Goal: Use online tool/utility: Use online tool/utility

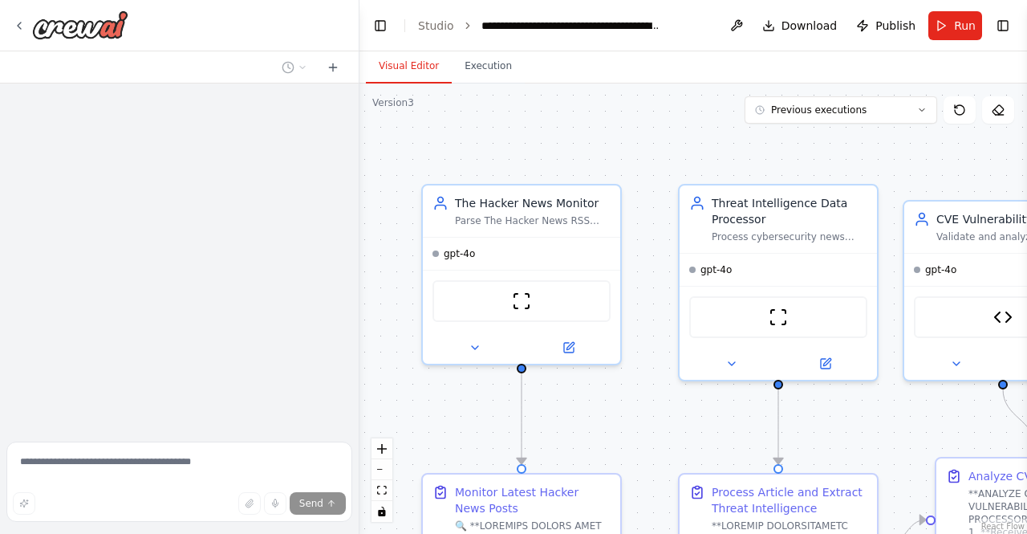
drag, startPoint x: 562, startPoint y: 126, endPoint x: 800, endPoint y: 146, distance: 239.1
click at [800, 146] on div ".deletable-edge-delete-btn { width: 20px; height: 20px; border: 0px solid #ffff…" at bounding box center [693, 308] width 668 height 450
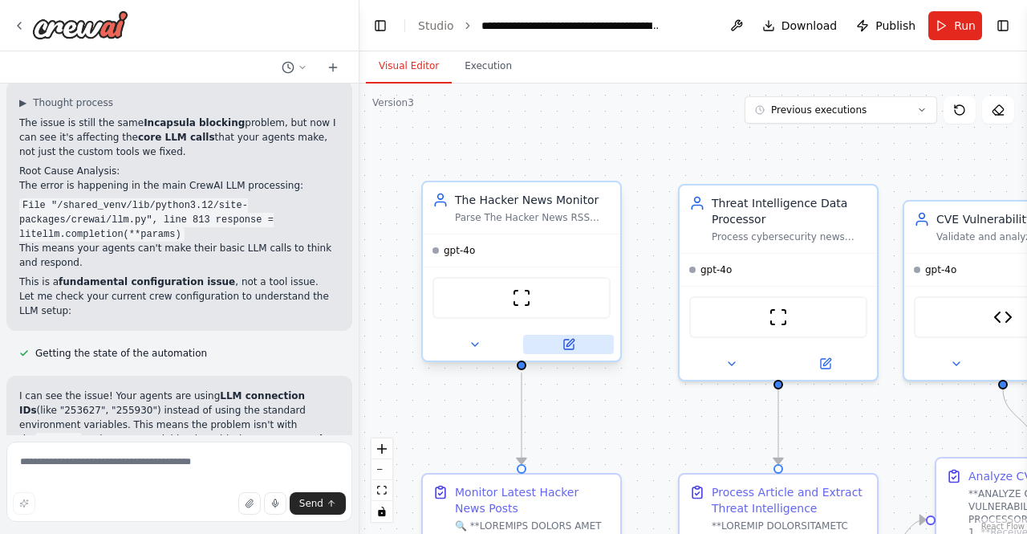
scroll to position [6149, 0]
click at [570, 346] on icon at bounding box center [569, 344] width 10 height 10
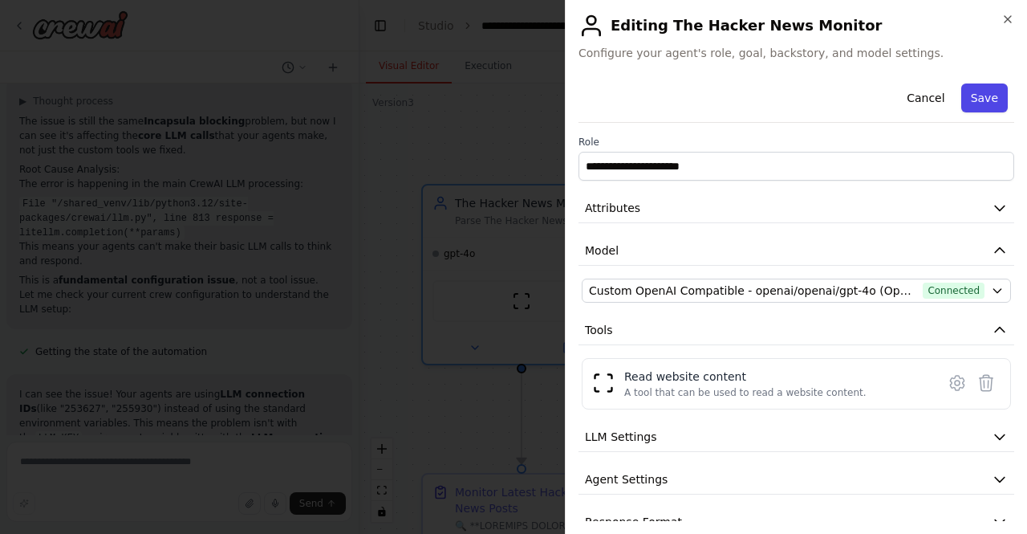
click at [976, 102] on button "Save" at bounding box center [984, 97] width 47 height 29
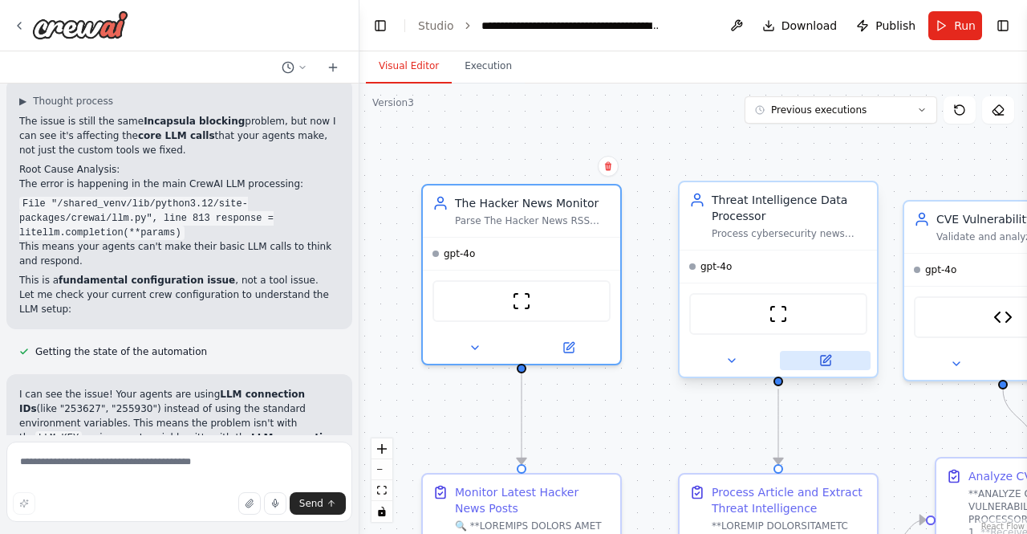
click at [830, 357] on icon at bounding box center [825, 360] width 13 height 13
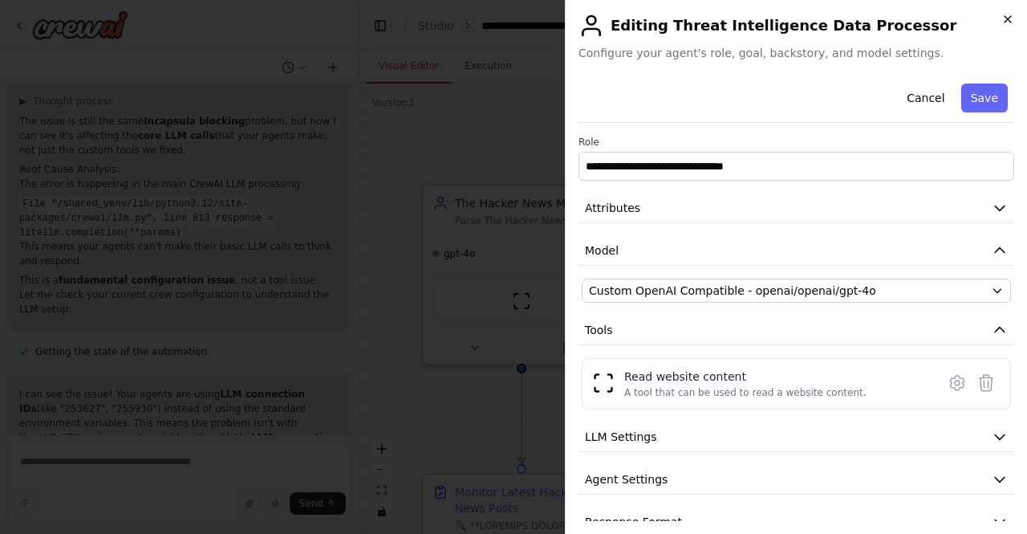
click at [1013, 16] on icon "button" at bounding box center [1007, 19] width 13 height 13
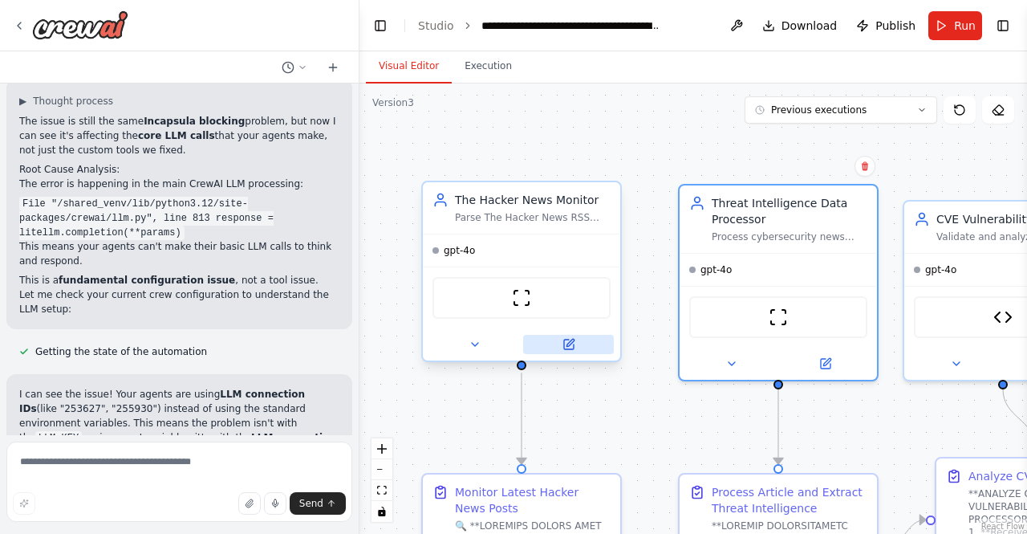
click at [574, 339] on icon at bounding box center [569, 342] width 7 height 7
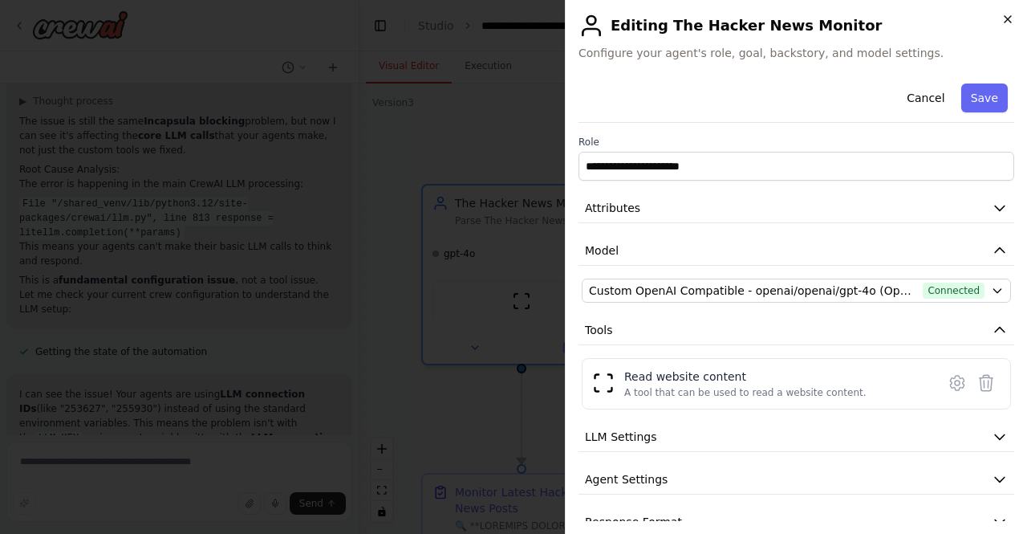
click at [1006, 16] on icon "button" at bounding box center [1007, 19] width 13 height 13
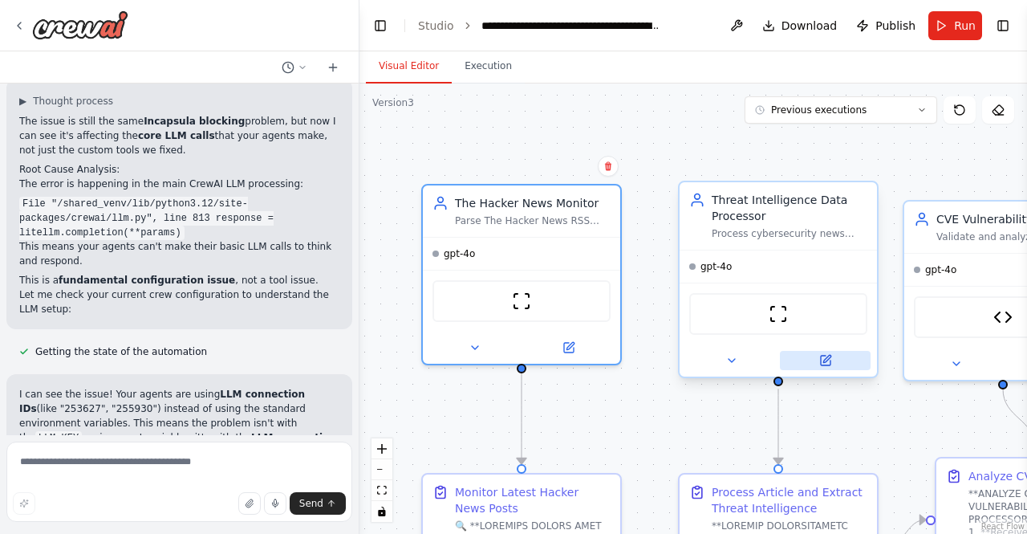
click at [831, 363] on icon at bounding box center [825, 360] width 13 height 13
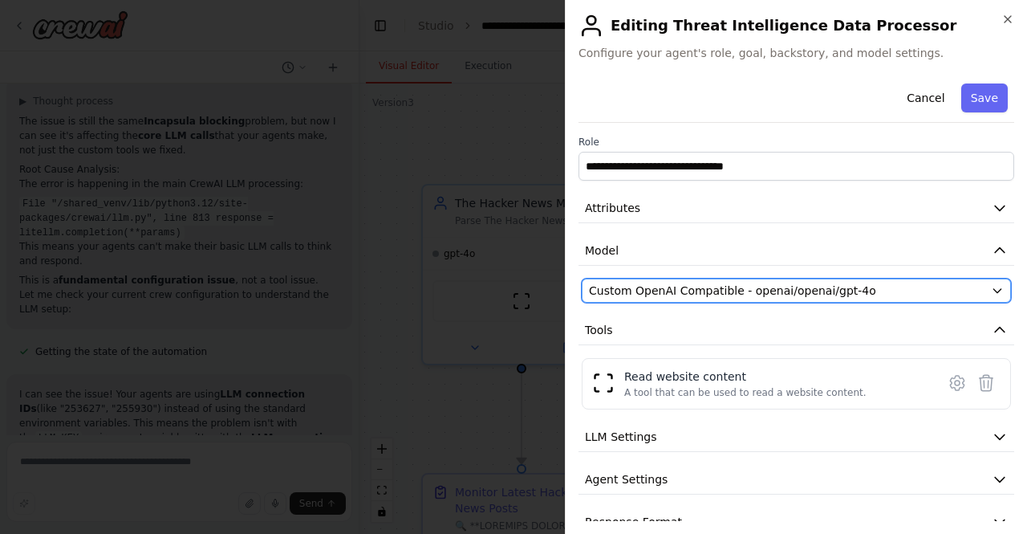
click at [754, 289] on span "Custom OpenAI Compatible - openai/openai/gpt-4o" at bounding box center [732, 290] width 287 height 16
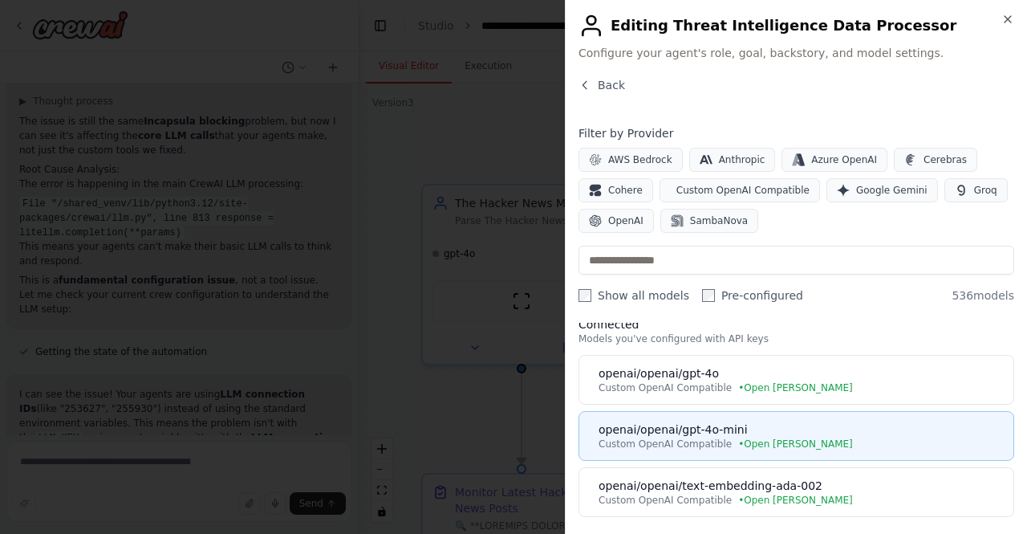
scroll to position [0, 0]
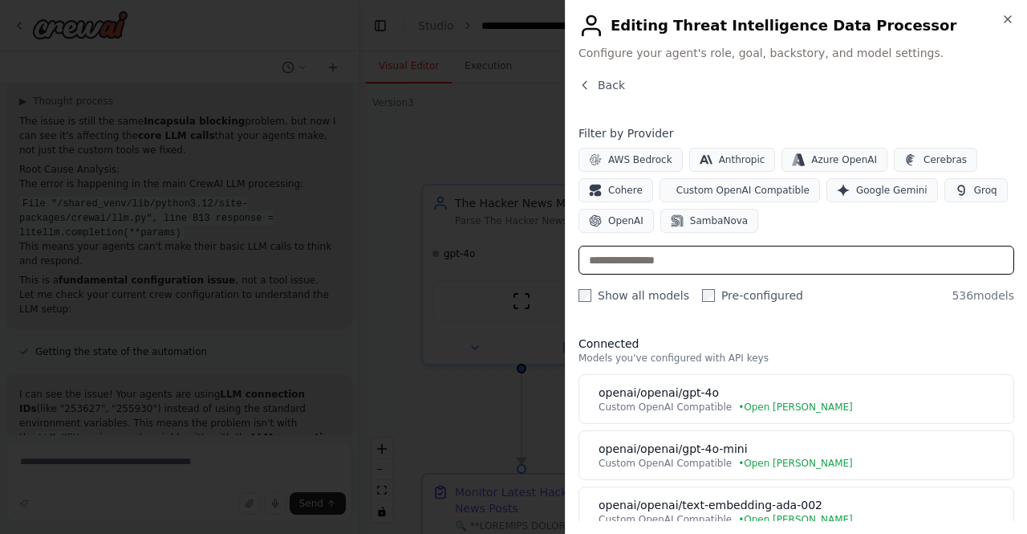
click at [624, 254] on input "text" at bounding box center [796, 260] width 436 height 29
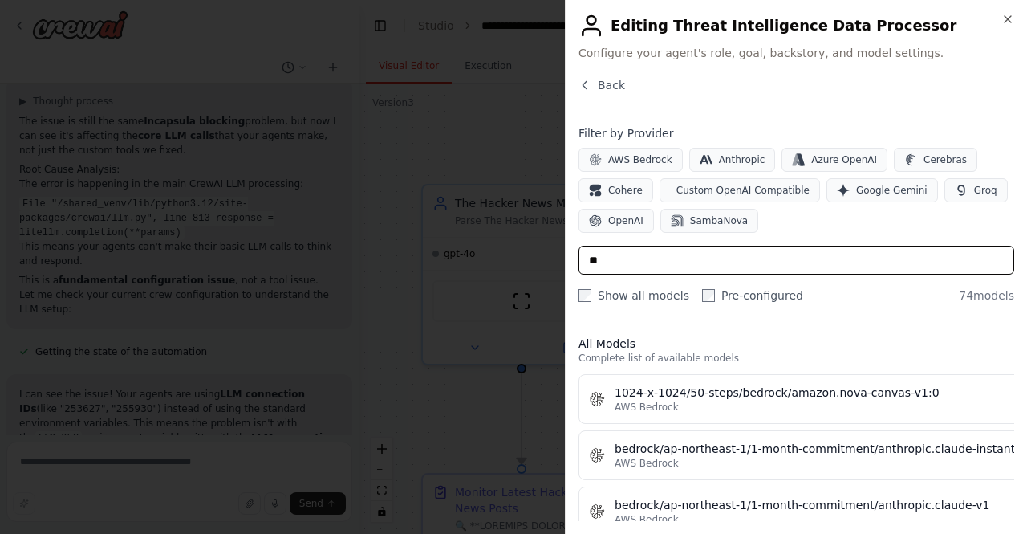
type input "*"
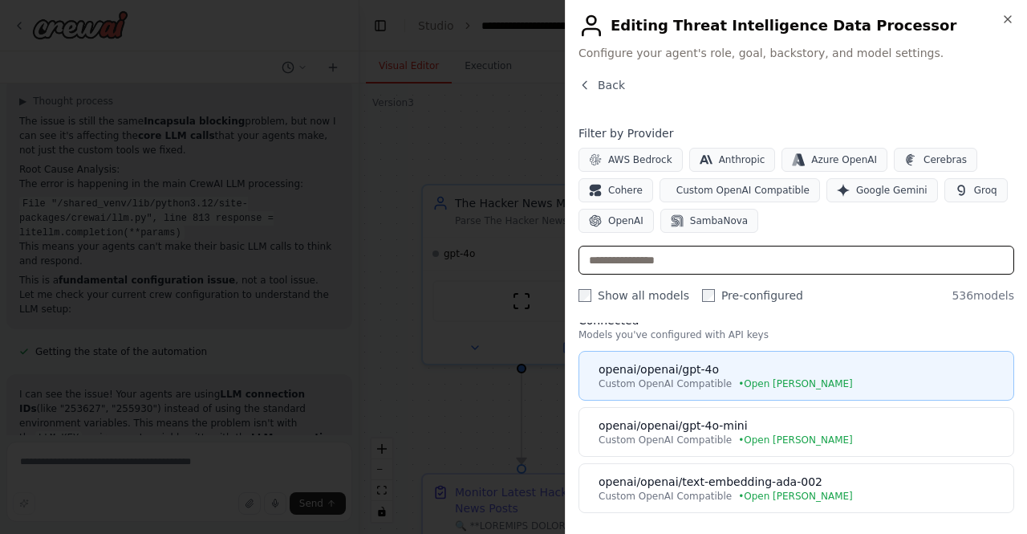
scroll to position [28, 0]
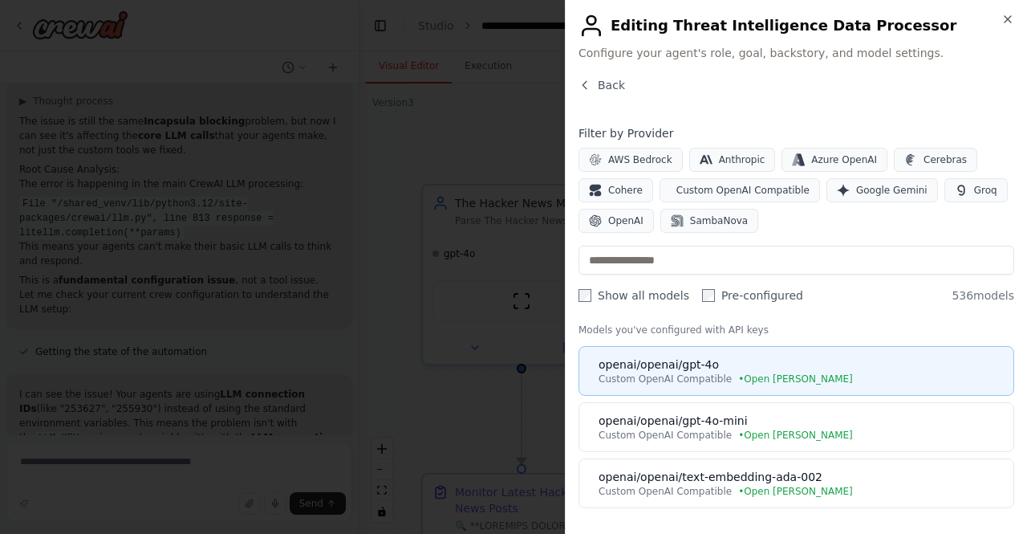
click at [708, 376] on span "Custom OpenAI Compatible" at bounding box center [665, 378] width 133 height 13
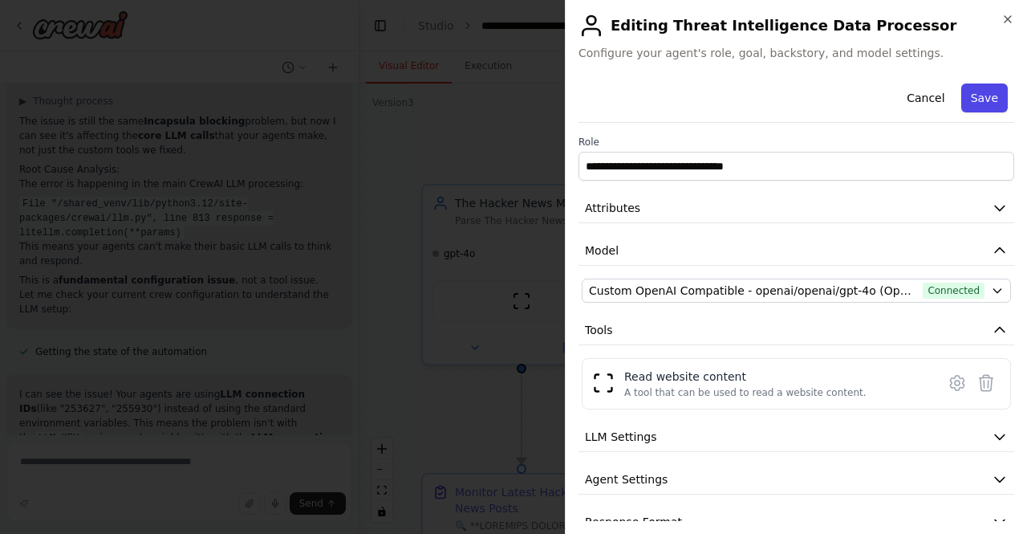
click at [979, 101] on button "Save" at bounding box center [984, 97] width 47 height 29
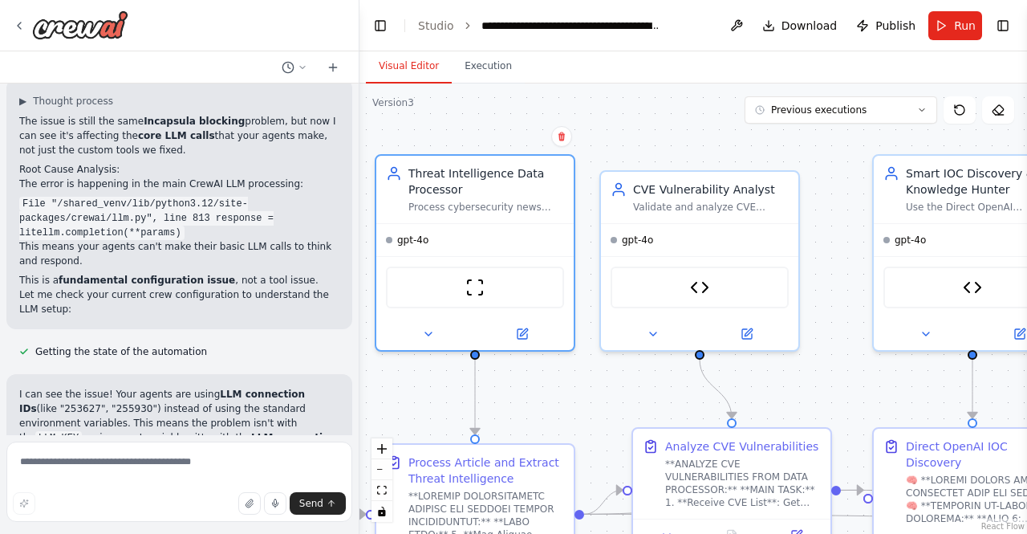
drag, startPoint x: 937, startPoint y: 172, endPoint x: 628, endPoint y: 138, distance: 310.7
click at [628, 138] on div ".deletable-edge-delete-btn { width: 20px; height: 20px; border: 0px solid #ffff…" at bounding box center [693, 308] width 668 height 450
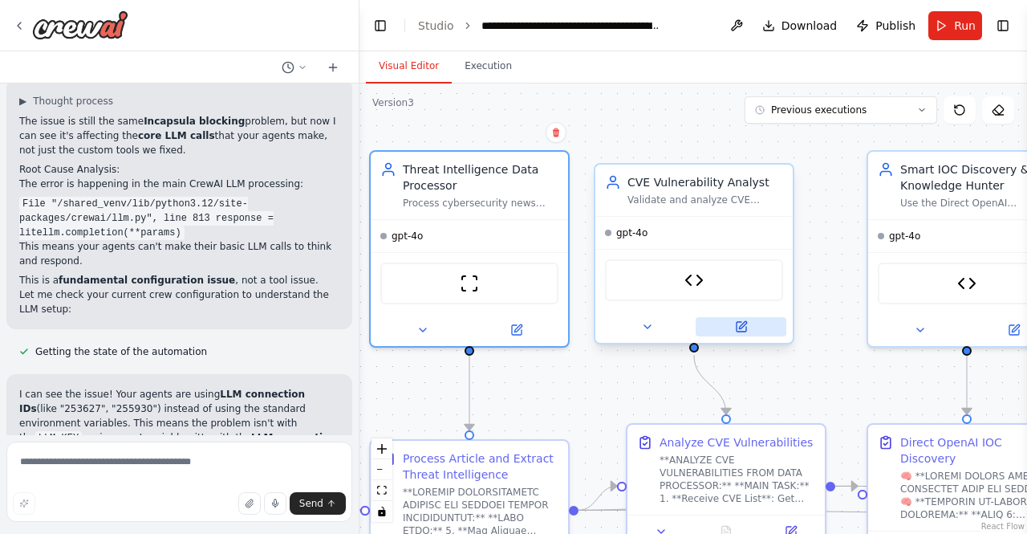
click at [744, 322] on icon at bounding box center [742, 324] width 7 height 7
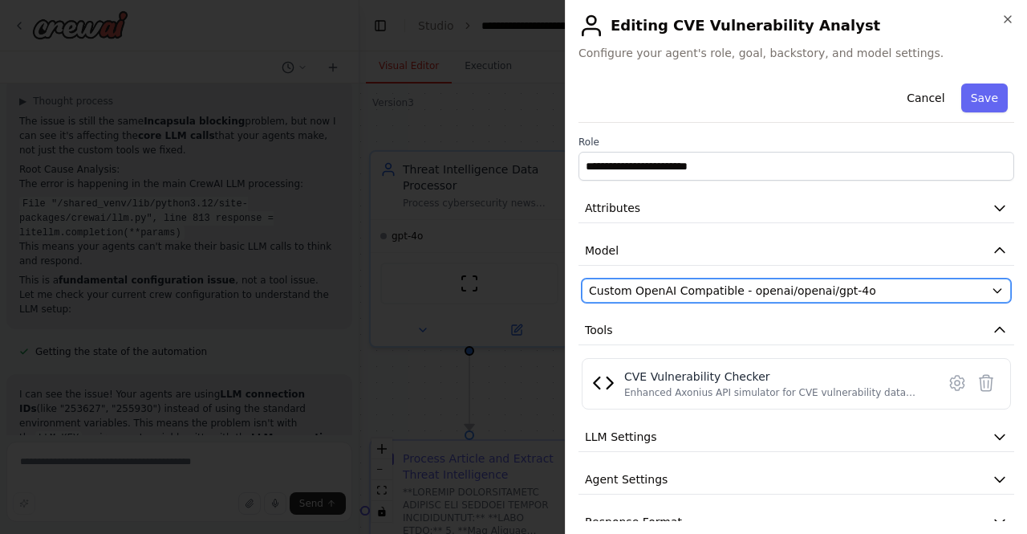
click at [834, 290] on span "Custom OpenAI Compatible - openai/openai/gpt-4o" at bounding box center [732, 290] width 287 height 16
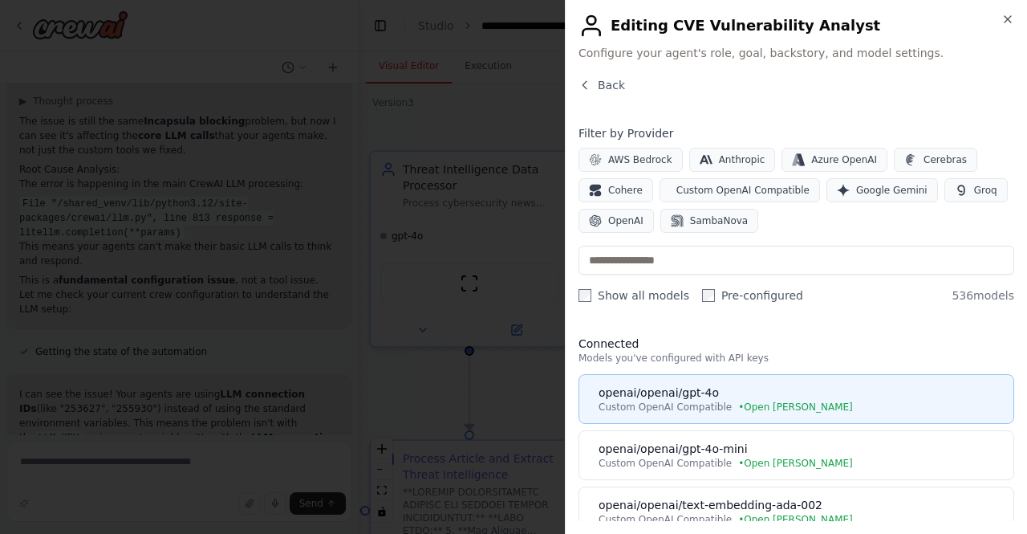
click at [720, 393] on div "openai/openai/gpt-4o" at bounding box center [801, 392] width 405 height 16
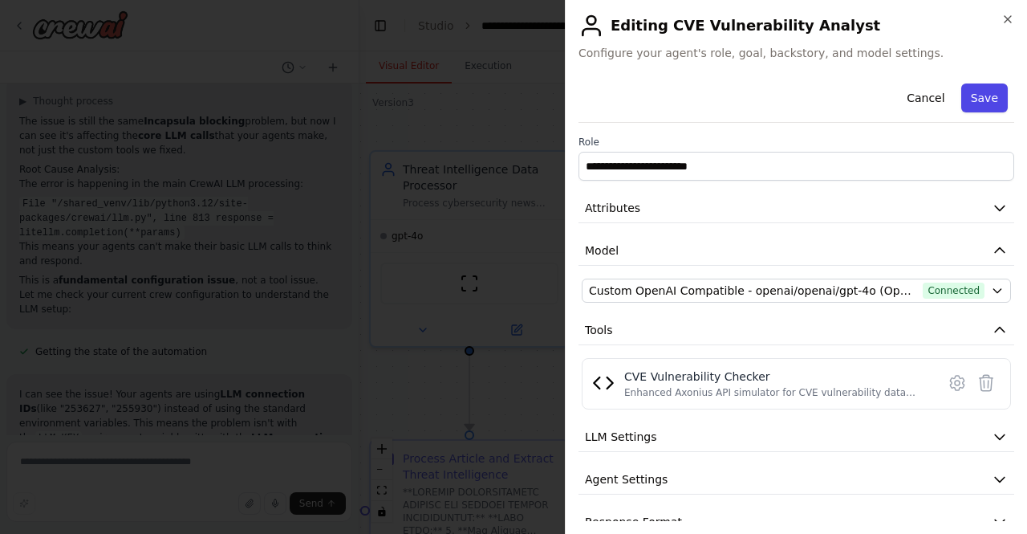
click at [969, 92] on button "Save" at bounding box center [984, 97] width 47 height 29
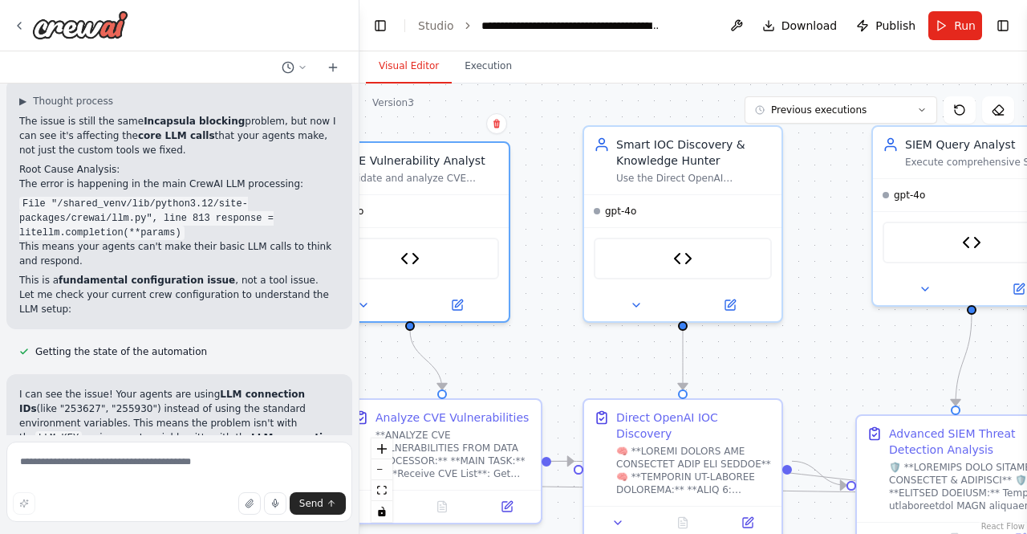
drag, startPoint x: 826, startPoint y: 286, endPoint x: 542, endPoint y: 262, distance: 285.1
click at [542, 262] on div ".deletable-edge-delete-btn { width: 20px; height: 20px; border: 0px solid #ffff…" at bounding box center [693, 308] width 668 height 450
click at [724, 305] on icon at bounding box center [730, 301] width 13 height 13
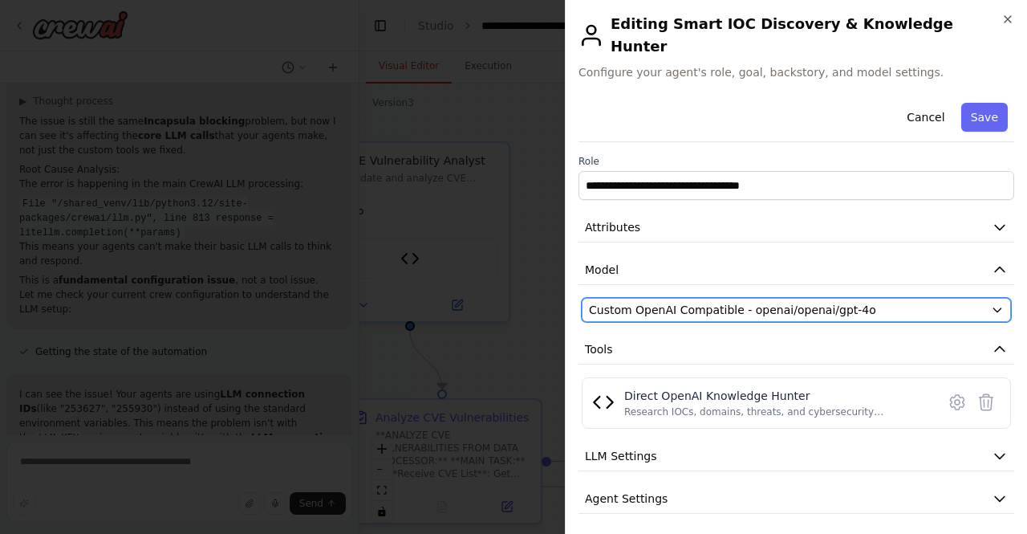
click at [826, 302] on span "Custom OpenAI Compatible - openai/openai/gpt-4o" at bounding box center [732, 310] width 287 height 16
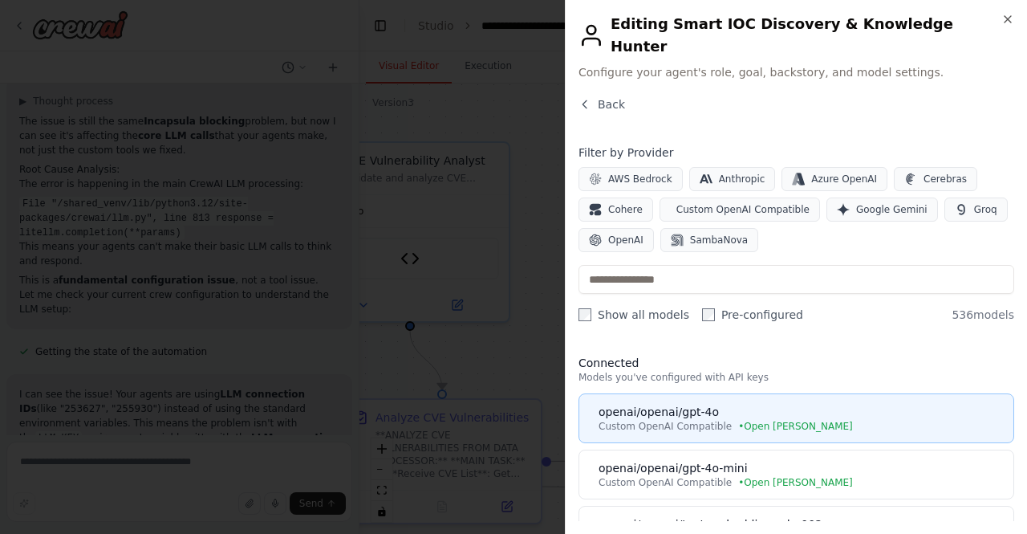
click at [767, 404] on div "openai/openai/gpt-4o" at bounding box center [801, 412] width 405 height 16
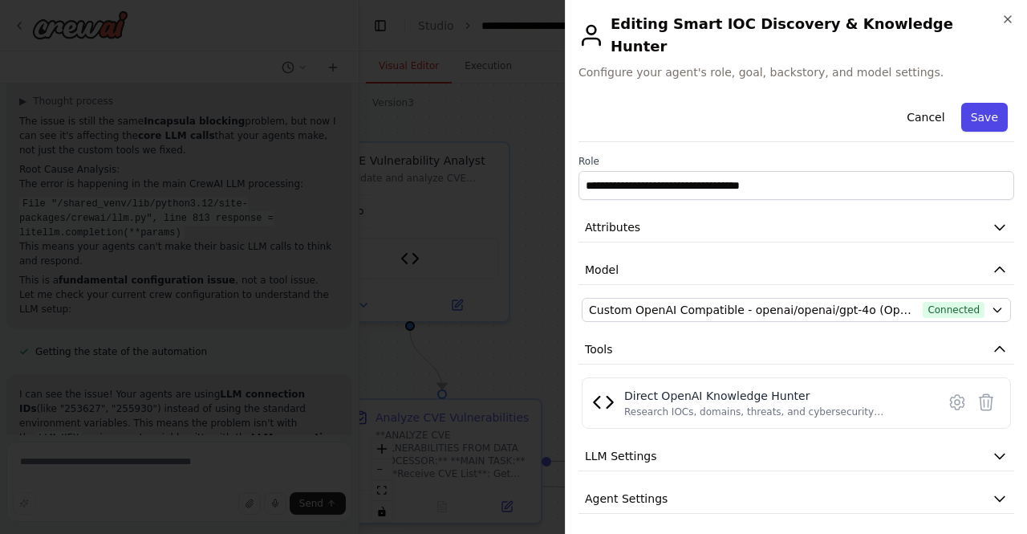
click at [966, 106] on button "Save" at bounding box center [984, 117] width 47 height 29
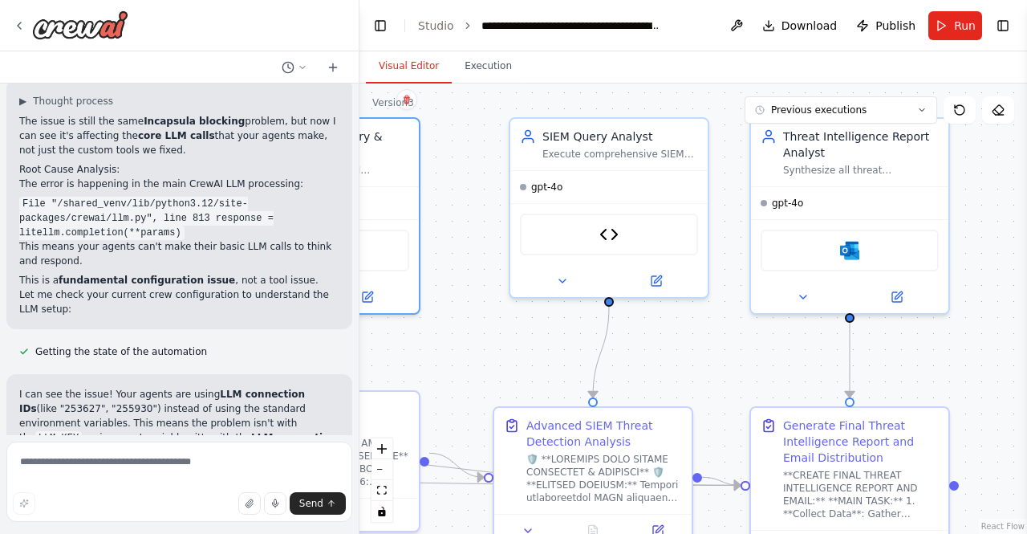
drag, startPoint x: 838, startPoint y: 254, endPoint x: 474, endPoint y: 245, distance: 364.4
click at [474, 245] on div ".deletable-edge-delete-btn { width: 20px; height: 20px; border: 0px solid #ffff…" at bounding box center [693, 308] width 668 height 450
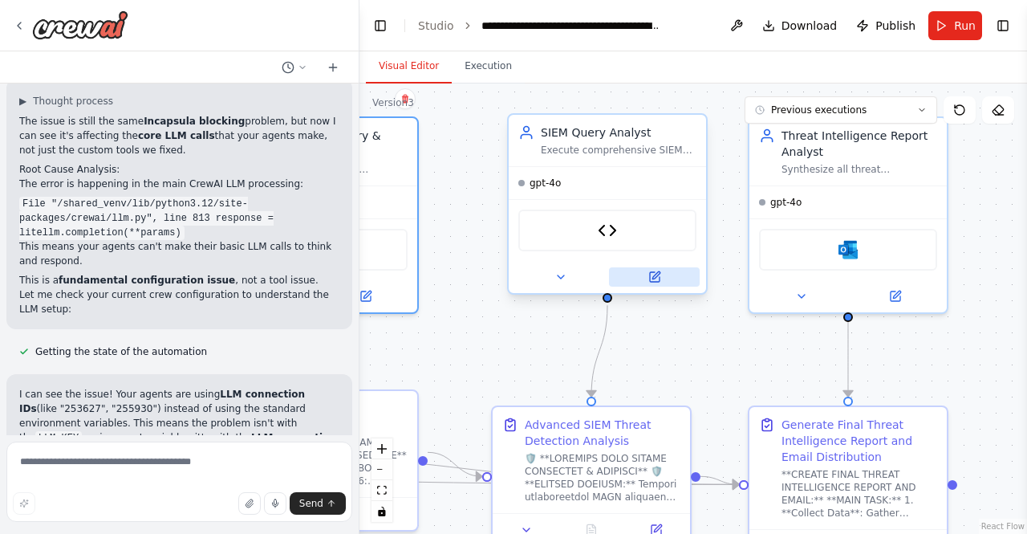
click at [661, 278] on button at bounding box center [654, 276] width 91 height 19
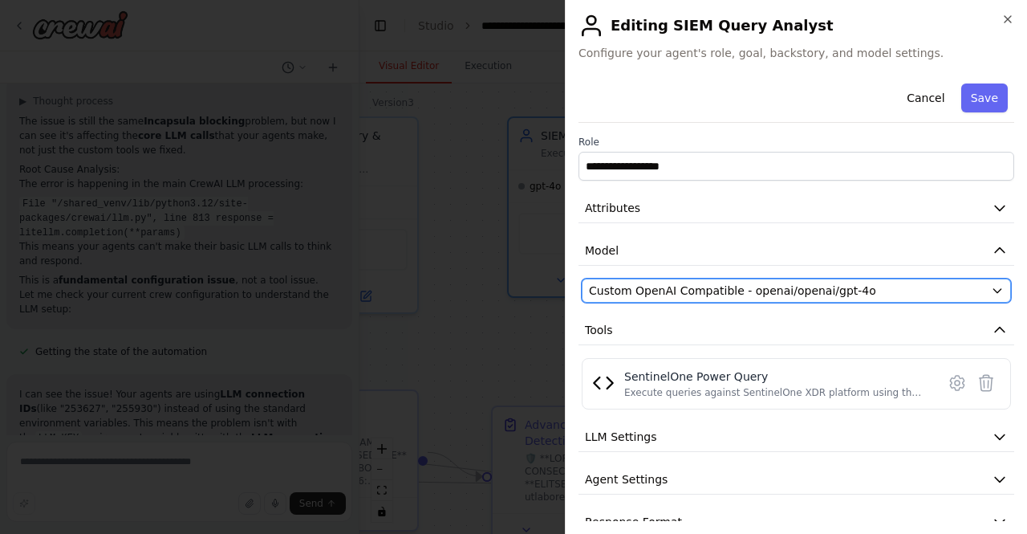
click at [756, 296] on span "Custom OpenAI Compatible - openai/openai/gpt-4o" at bounding box center [732, 290] width 287 height 16
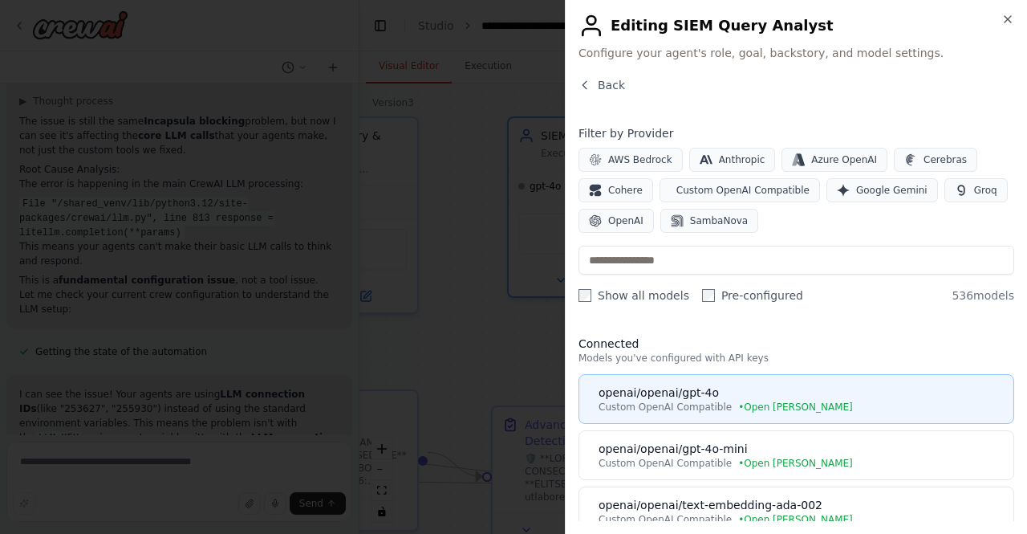
click at [778, 392] on div "openai/openai/gpt-4o" at bounding box center [801, 392] width 405 height 16
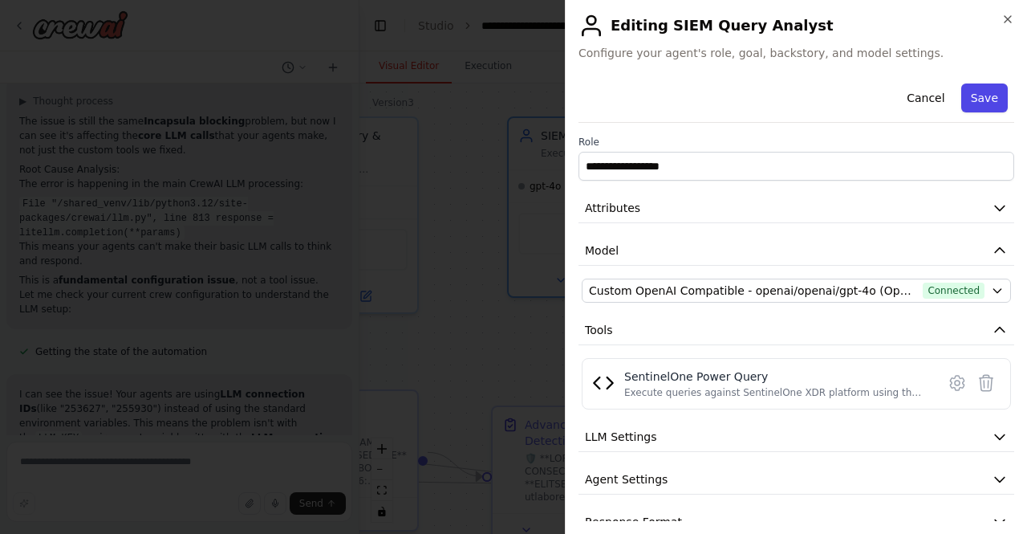
click at [970, 100] on button "Save" at bounding box center [984, 97] width 47 height 29
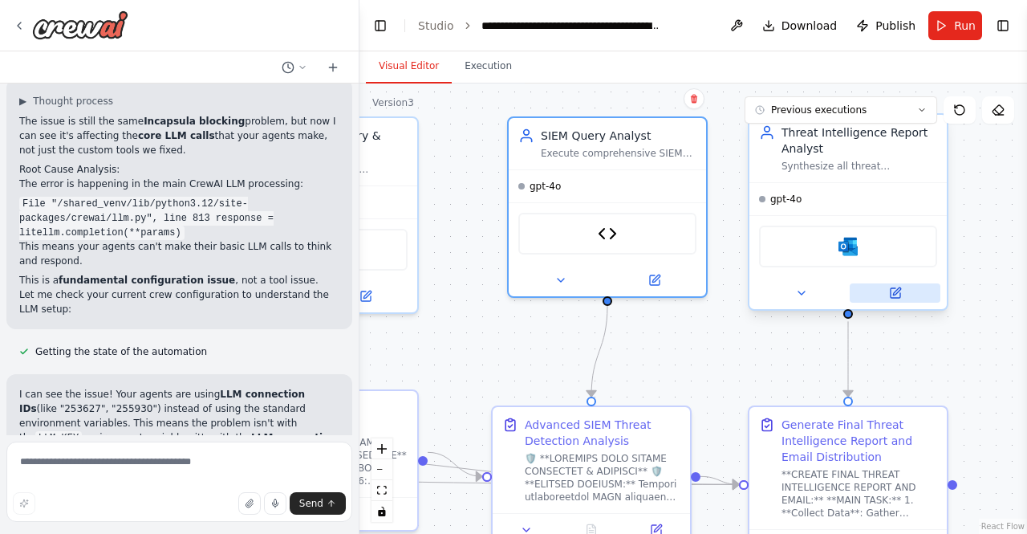
click at [896, 294] on icon at bounding box center [896, 293] width 10 height 10
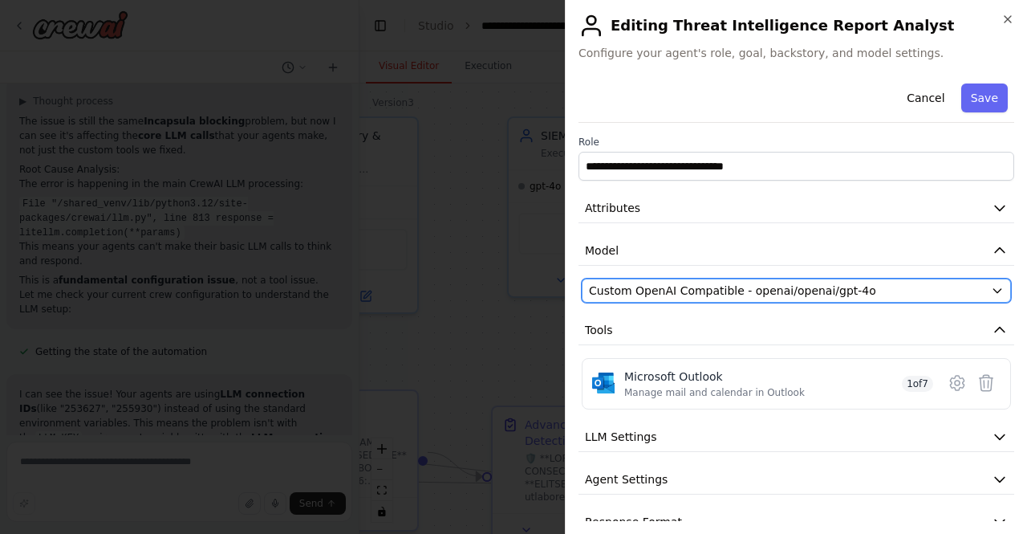
click at [838, 290] on span "Custom OpenAI Compatible - openai/openai/gpt-4o" at bounding box center [732, 290] width 287 height 16
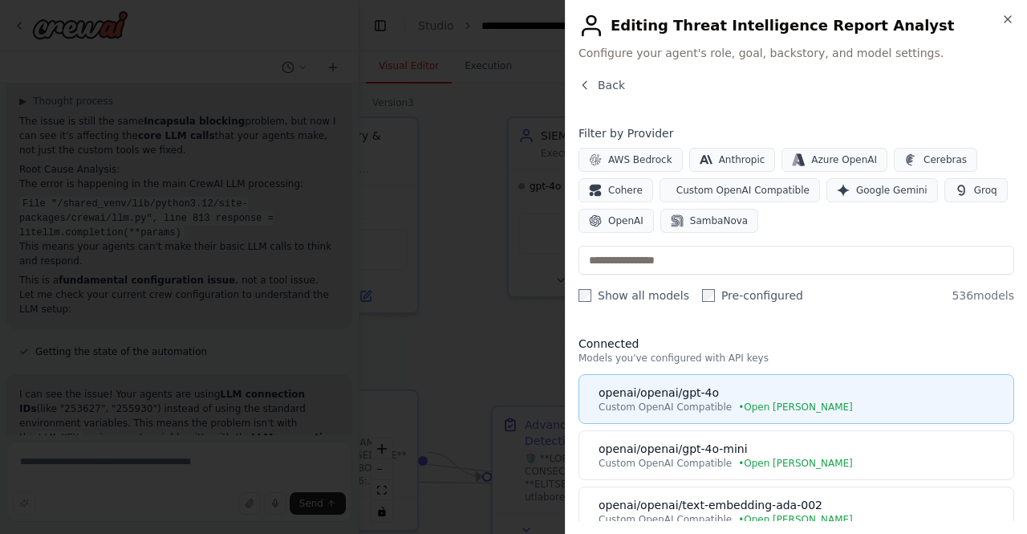
click at [688, 389] on div "openai/openai/gpt-4o" at bounding box center [801, 392] width 405 height 16
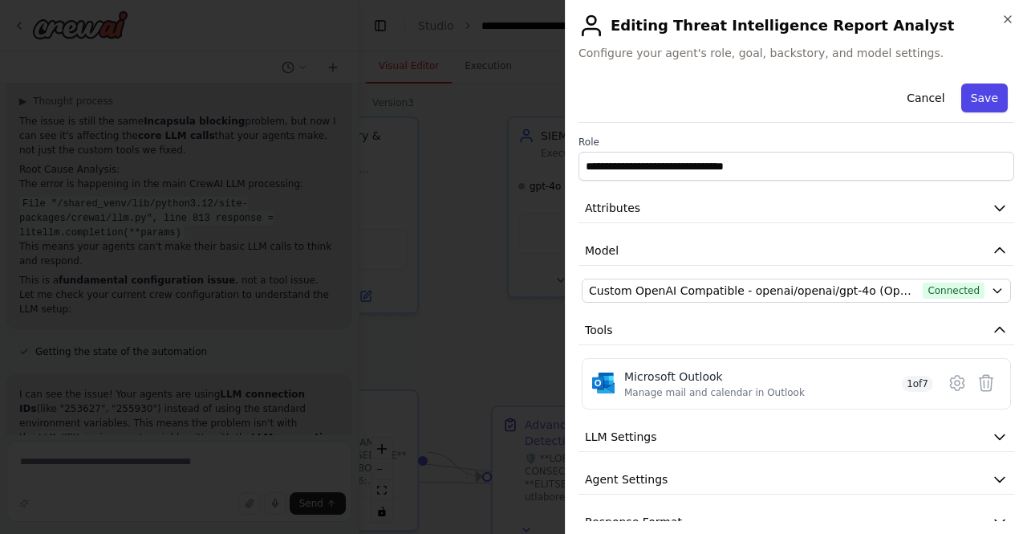
click at [971, 102] on button "Save" at bounding box center [984, 97] width 47 height 29
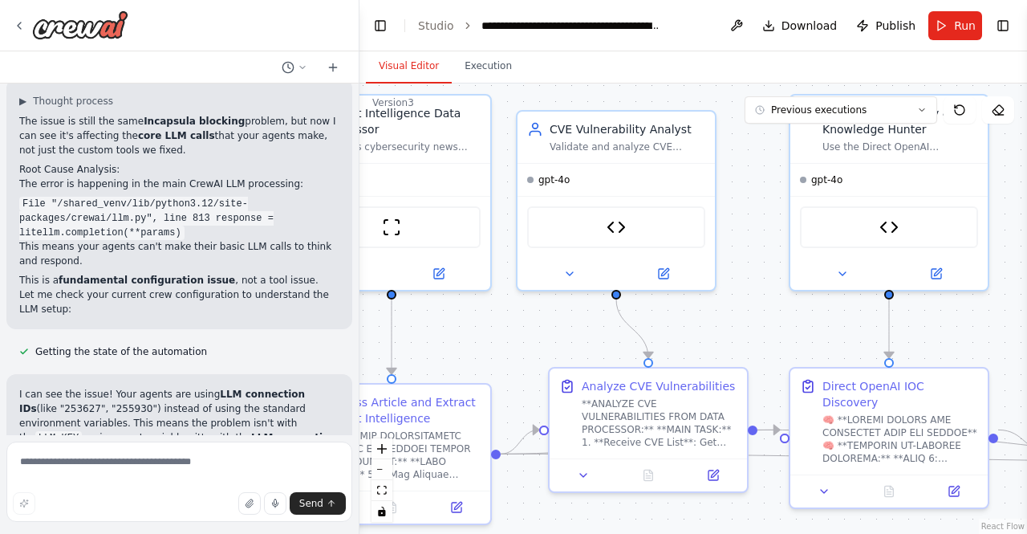
drag, startPoint x: 456, startPoint y: 254, endPoint x: 1026, endPoint y: 232, distance: 570.9
click at [1026, 232] on div "Hello! I'm the CrewAI assistant. What kind of automation do you want to build? …" at bounding box center [513, 267] width 1027 height 534
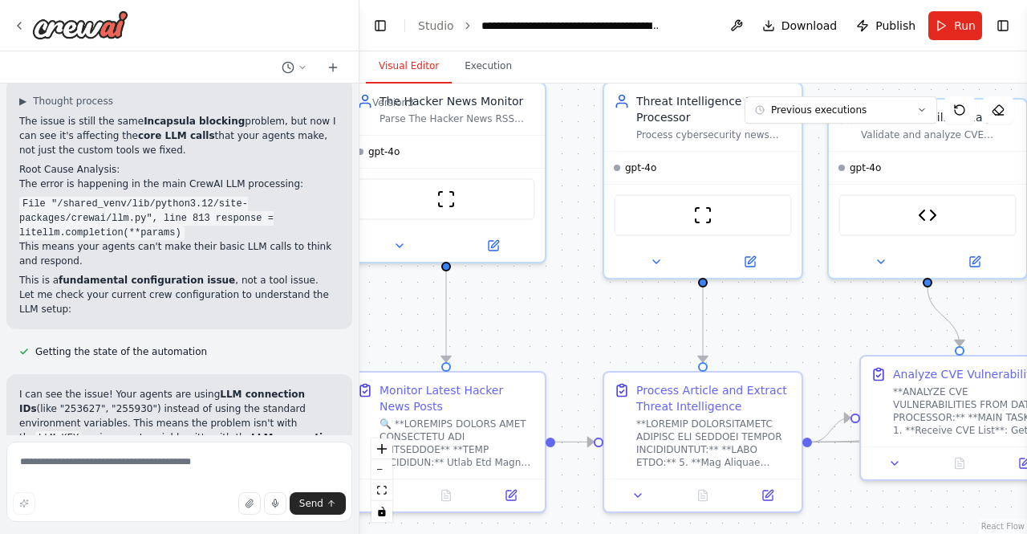
drag, startPoint x: 497, startPoint y: 322, endPoint x: 809, endPoint y: 310, distance: 312.3
click at [809, 310] on div ".deletable-edge-delete-btn { width: 20px; height: 20px; border: 0px solid #ffff…" at bounding box center [693, 308] width 668 height 450
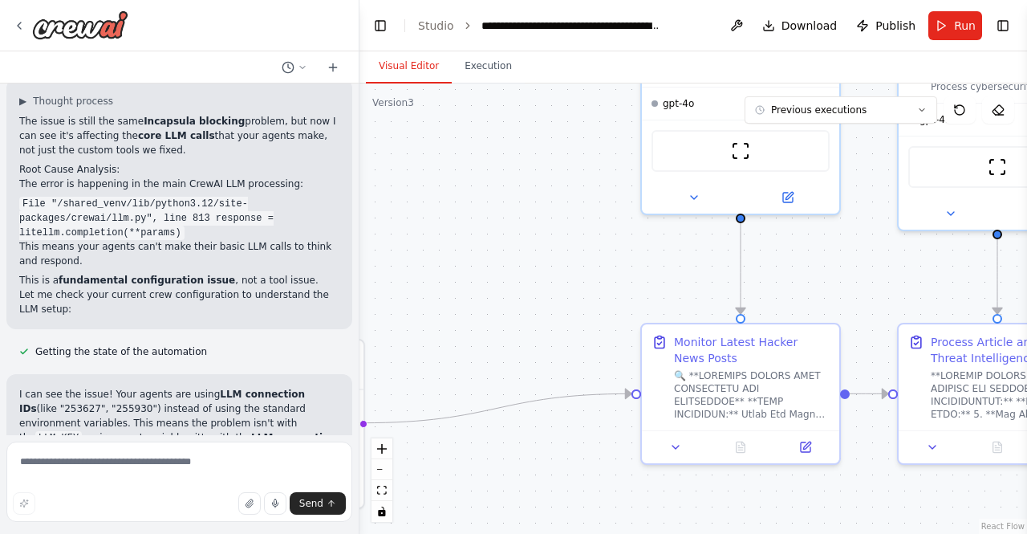
drag, startPoint x: 544, startPoint y: 317, endPoint x: 829, endPoint y: 269, distance: 288.9
click at [829, 269] on div ".deletable-edge-delete-btn { width: 20px; height: 20px; border: 0px solid #ffff…" at bounding box center [693, 308] width 668 height 450
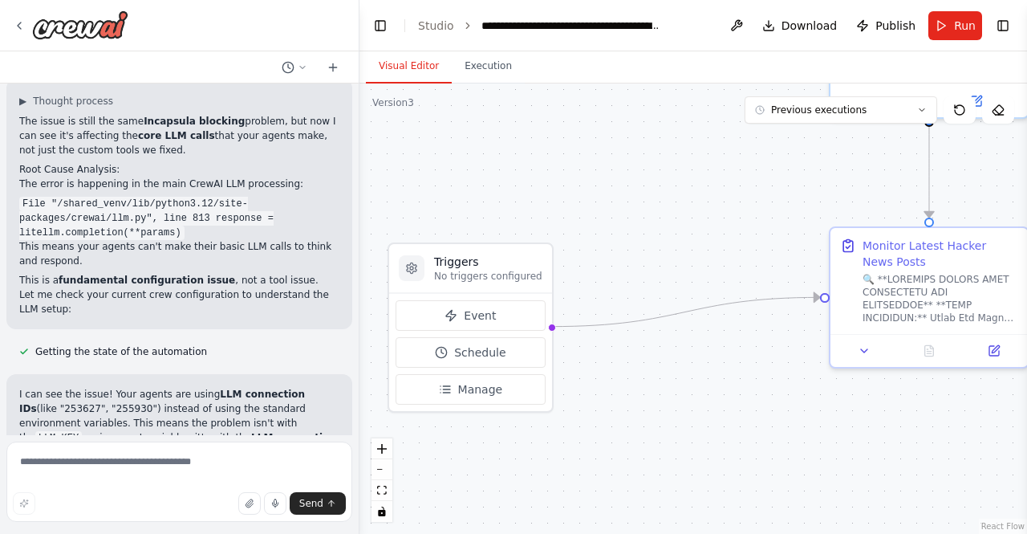
drag, startPoint x: 537, startPoint y: 263, endPoint x: 734, endPoint y: 167, distance: 219.6
click at [734, 167] on div ".deletable-edge-delete-btn { width: 20px; height: 20px; border: 0px solid #ffff…" at bounding box center [693, 308] width 668 height 450
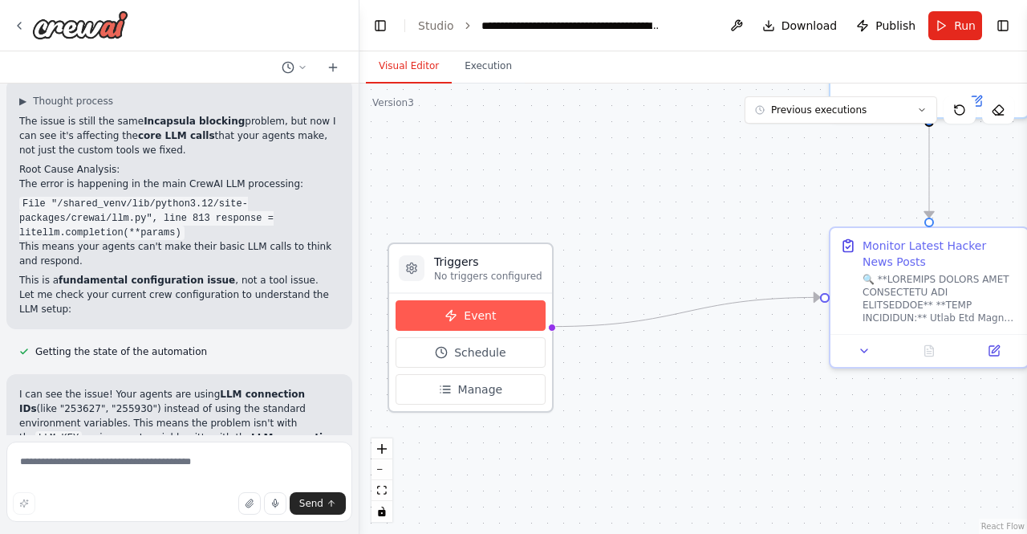
click at [461, 318] on button "Event" at bounding box center [471, 315] width 150 height 30
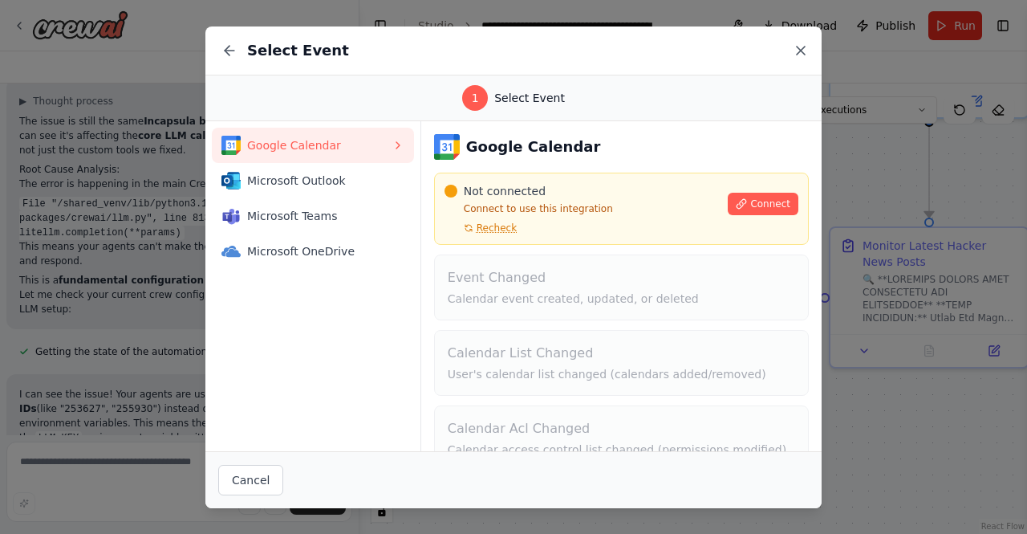
click at [798, 47] on icon at bounding box center [801, 51] width 8 height 8
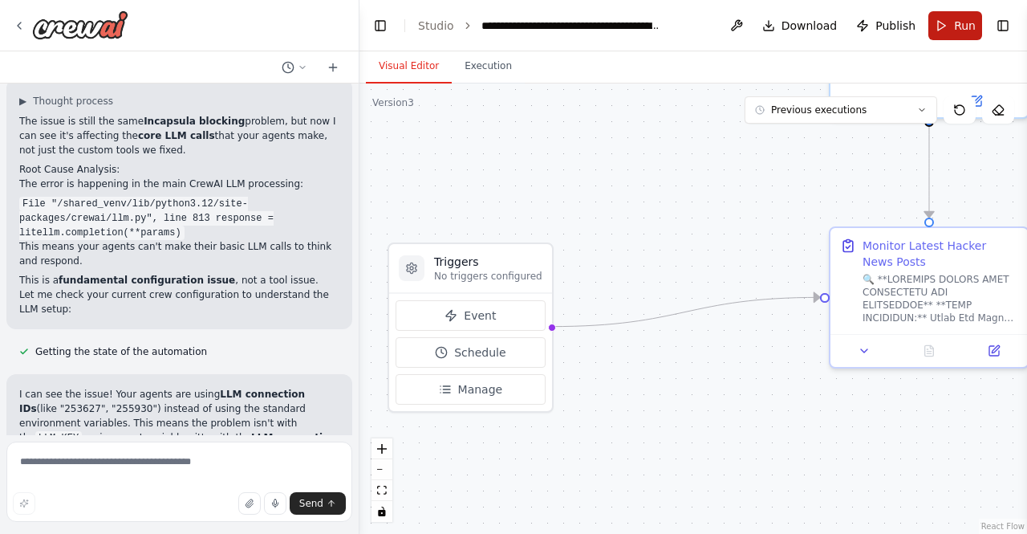
click at [958, 23] on span "Run" at bounding box center [965, 26] width 22 height 16
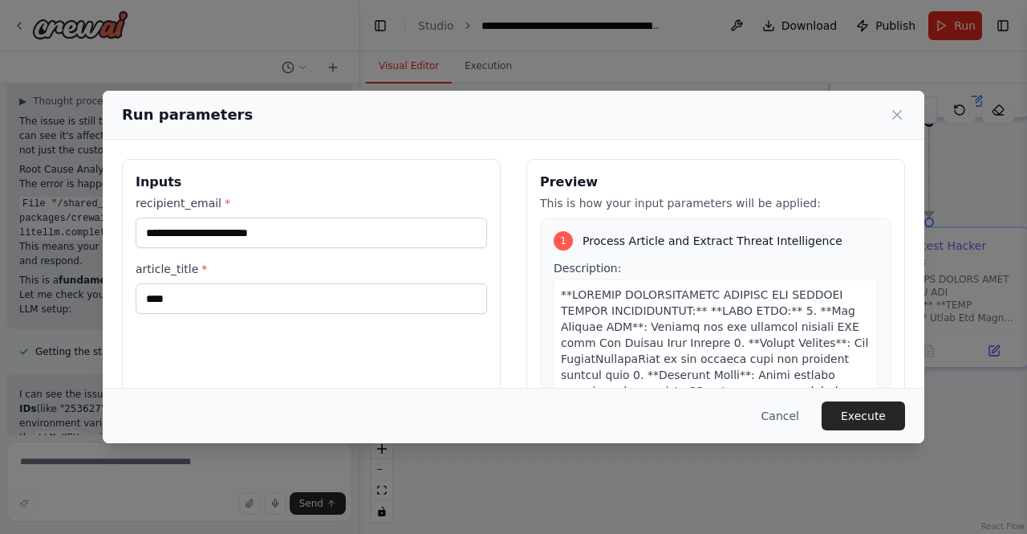
click at [485, 71] on div "**********" at bounding box center [513, 267] width 1027 height 534
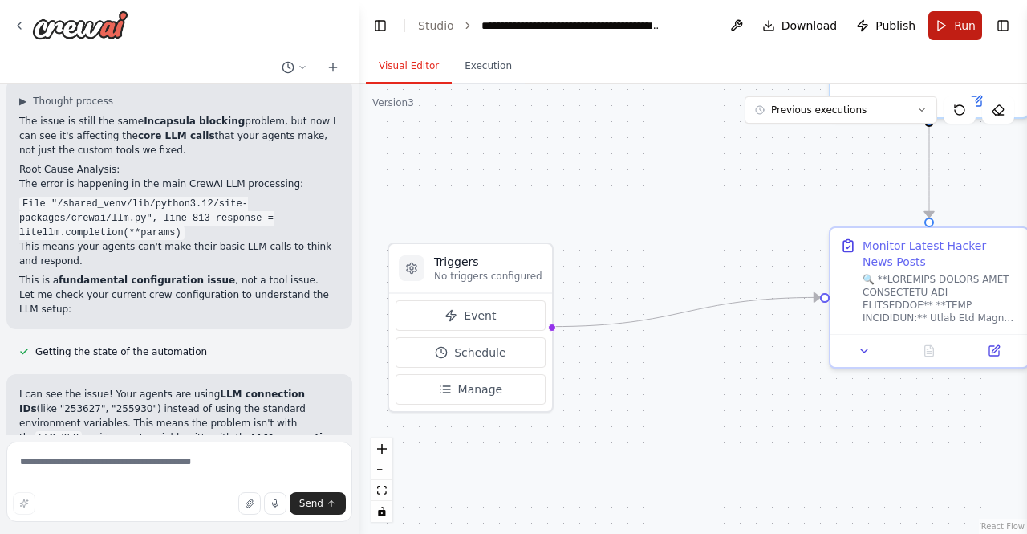
click at [958, 34] on button "Run" at bounding box center [955, 25] width 54 height 29
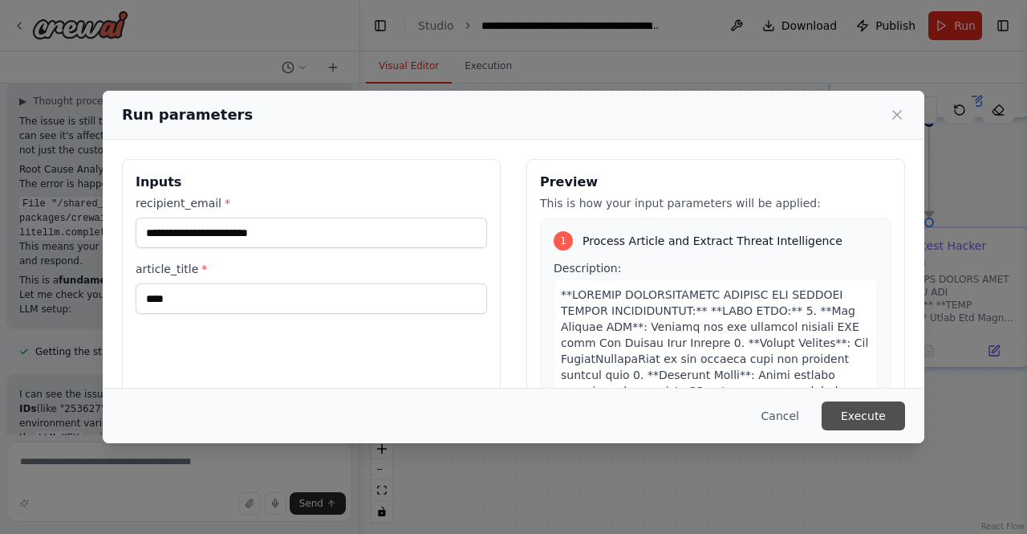
click at [877, 413] on button "Execute" at bounding box center [863, 415] width 83 height 29
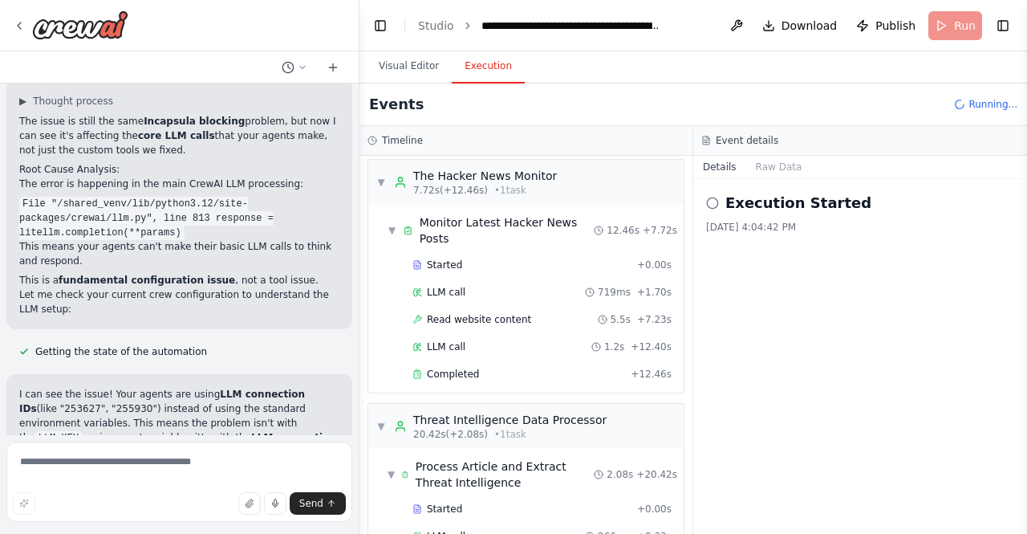
scroll to position [0, 0]
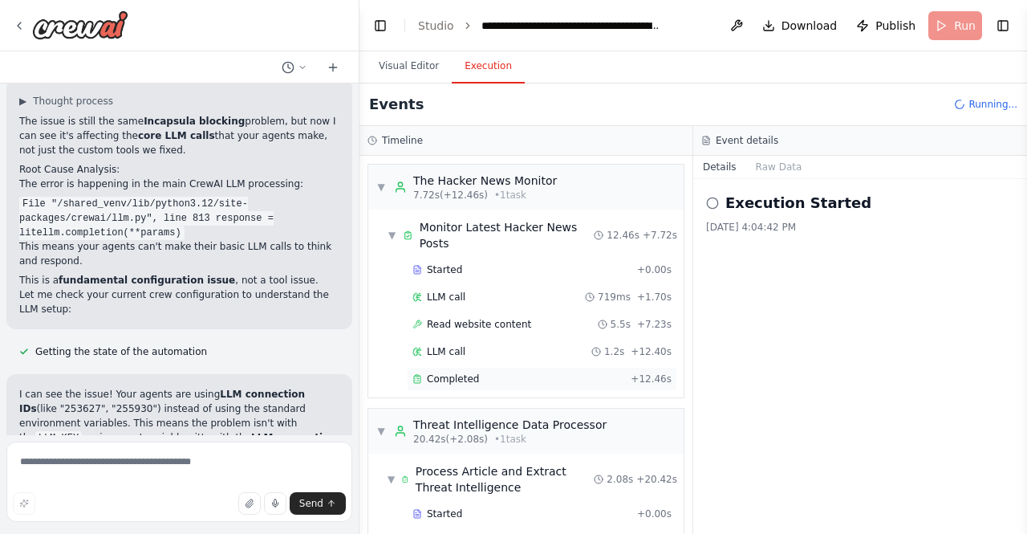
click at [463, 382] on div "Completed + 12.46s" at bounding box center [542, 379] width 270 height 24
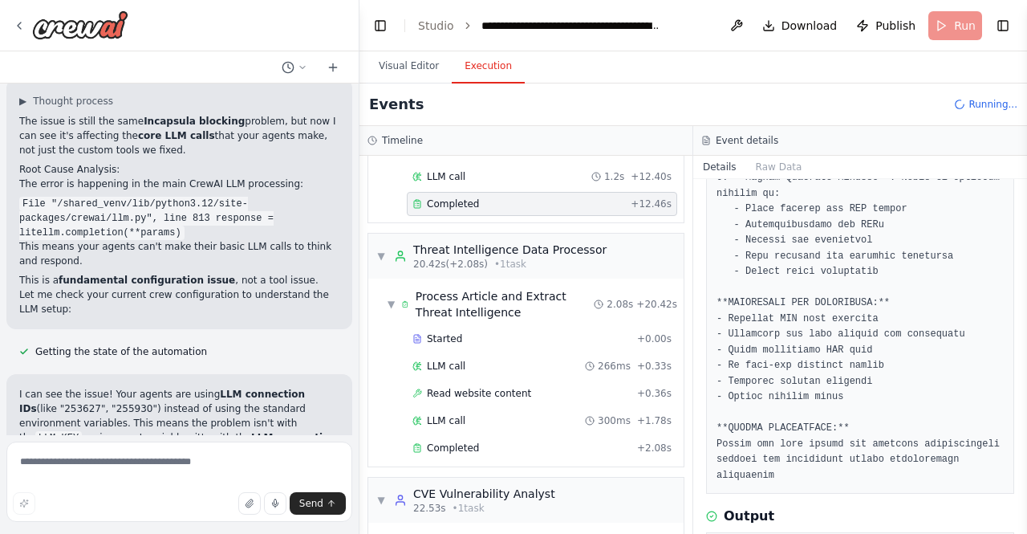
scroll to position [235, 0]
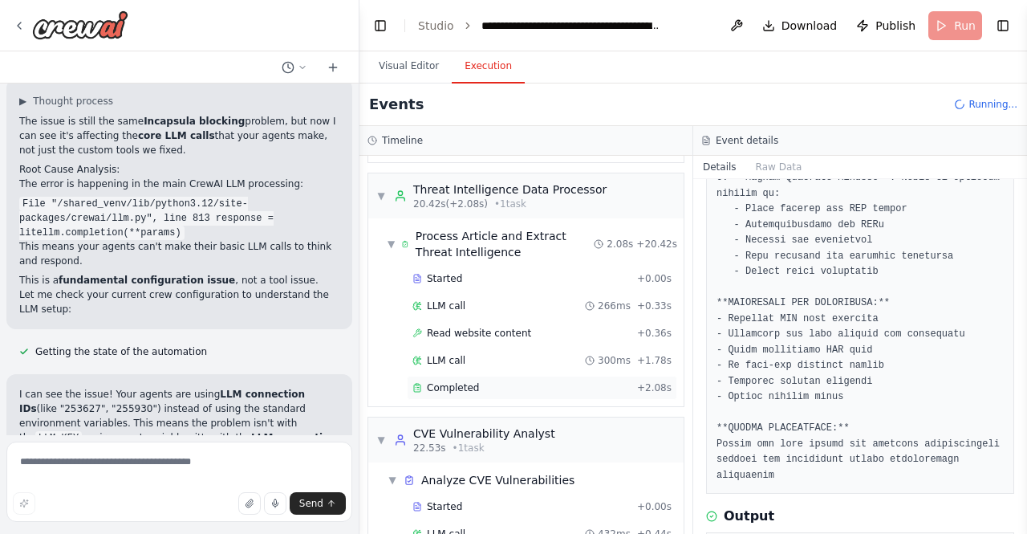
click at [457, 381] on span "Completed" at bounding box center [453, 387] width 52 height 13
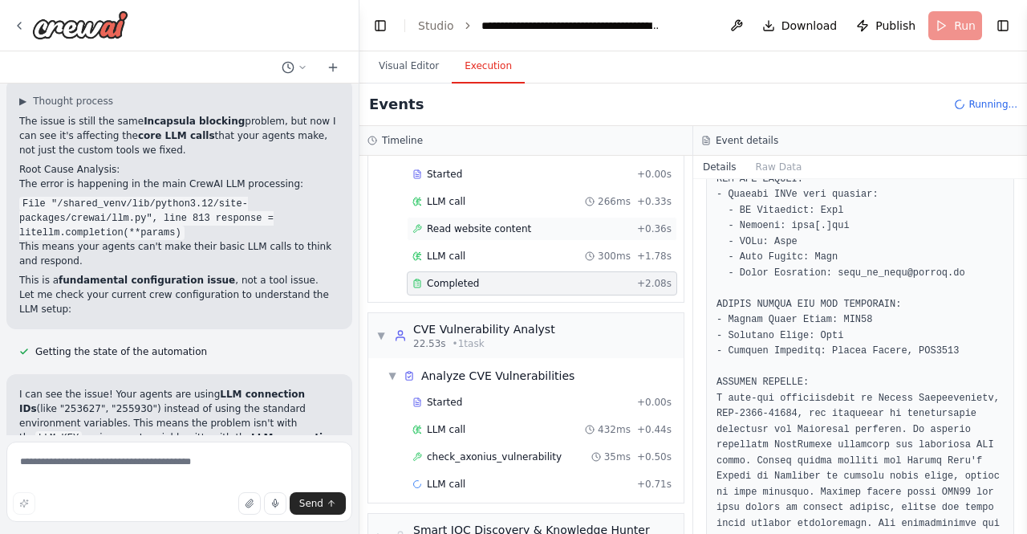
scroll to position [372, 0]
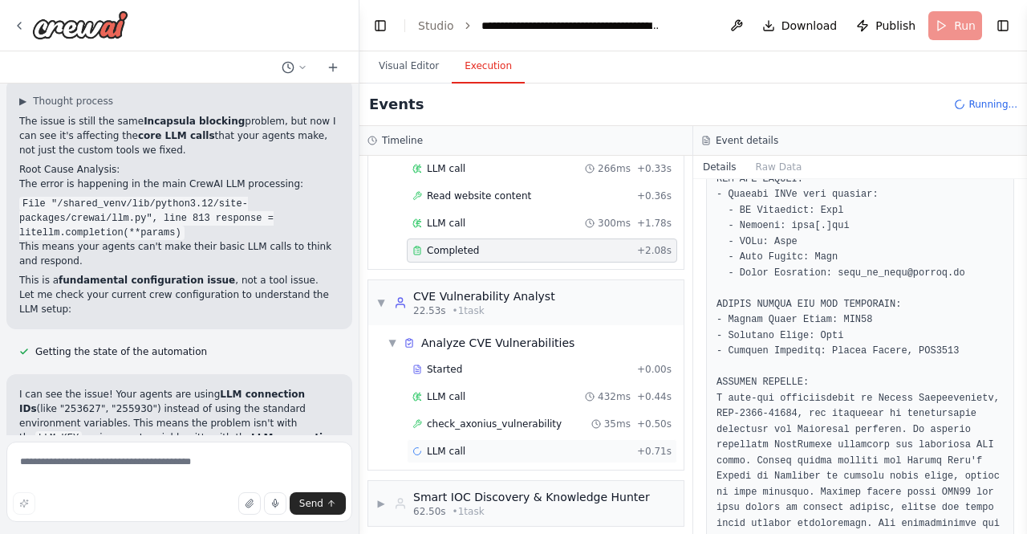
click at [460, 445] on span "LLM call" at bounding box center [446, 451] width 39 height 13
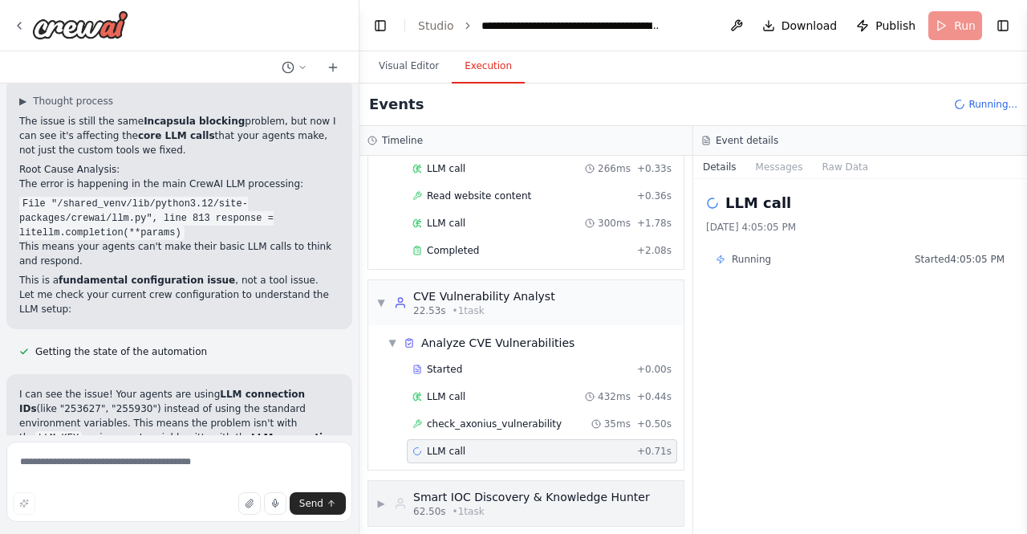
click at [504, 505] on div "62.50s • 1 task" at bounding box center [531, 511] width 237 height 13
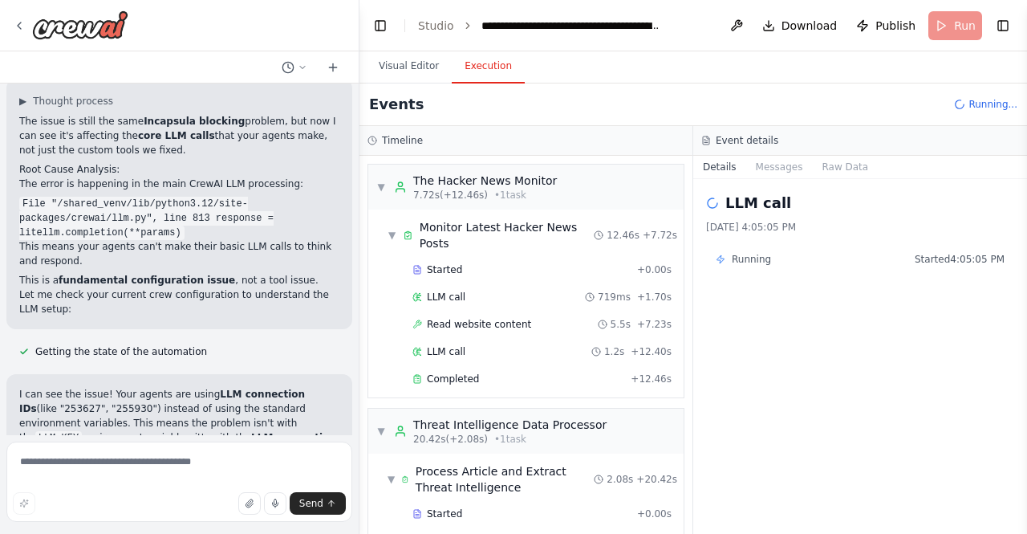
scroll to position [461, 0]
